Goal: Navigation & Orientation: Find specific page/section

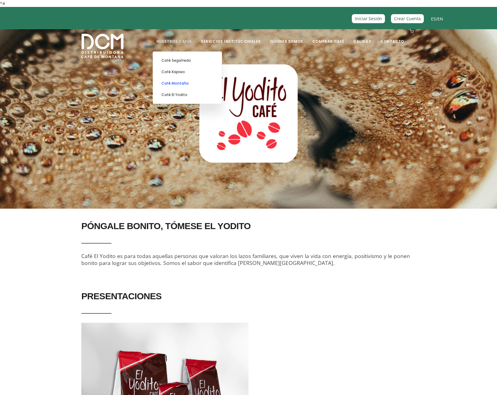
click at [187, 84] on link "Café Montaña" at bounding box center [187, 83] width 63 height 11
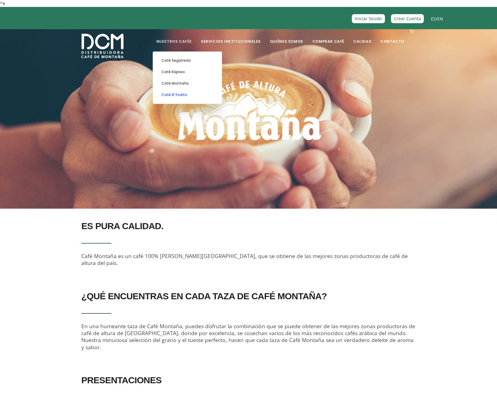
click at [186, 95] on link "Café El Yodito" at bounding box center [187, 94] width 63 height 11
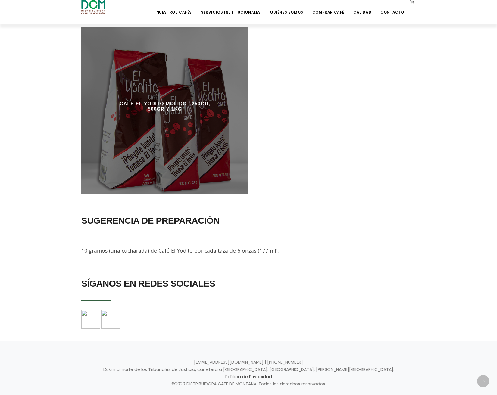
scroll to position [312, 0]
